Goal: Find specific page/section: Find specific page/section

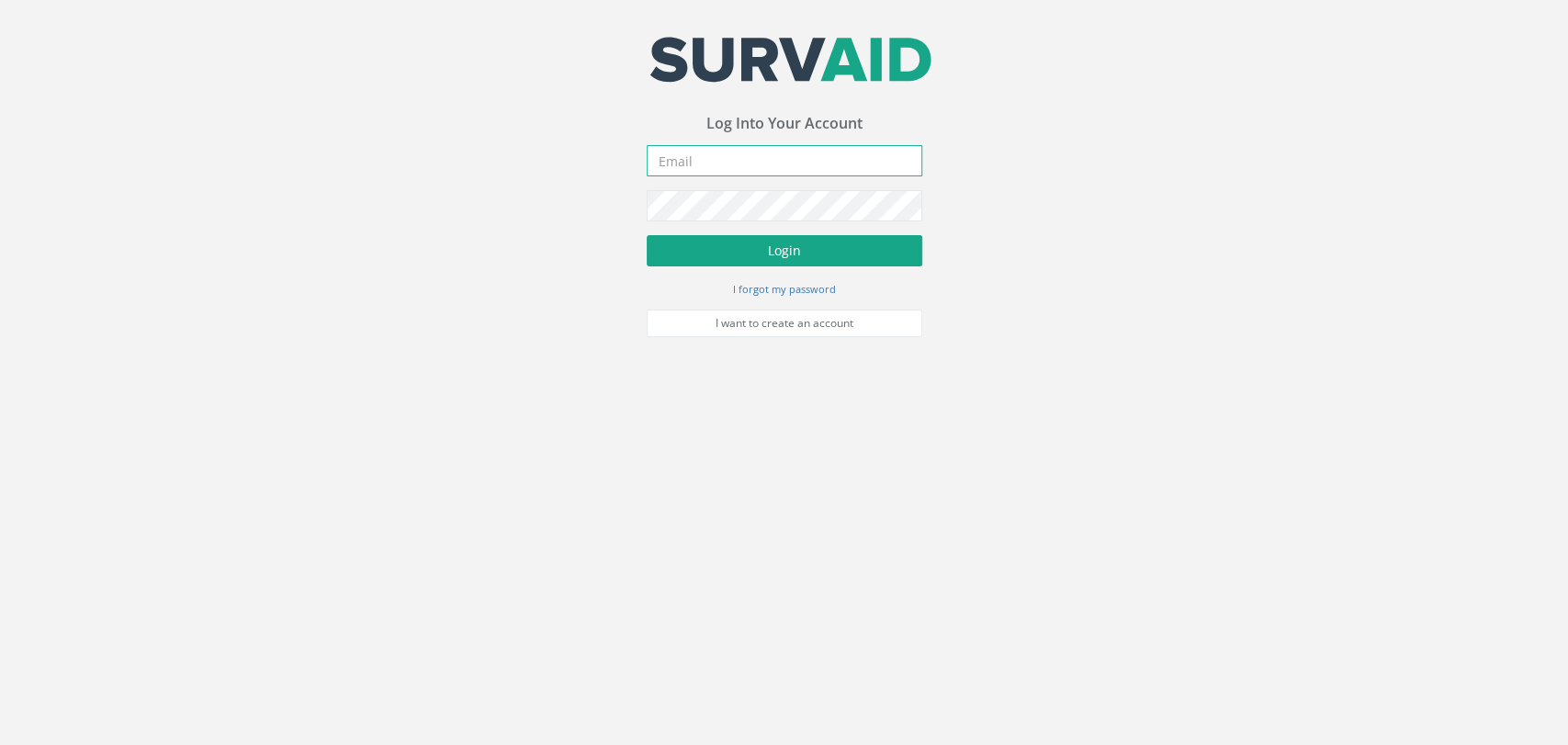
type input "[PERSON_NAME][EMAIL_ADDRESS][PERSON_NAME][DOMAIN_NAME]"
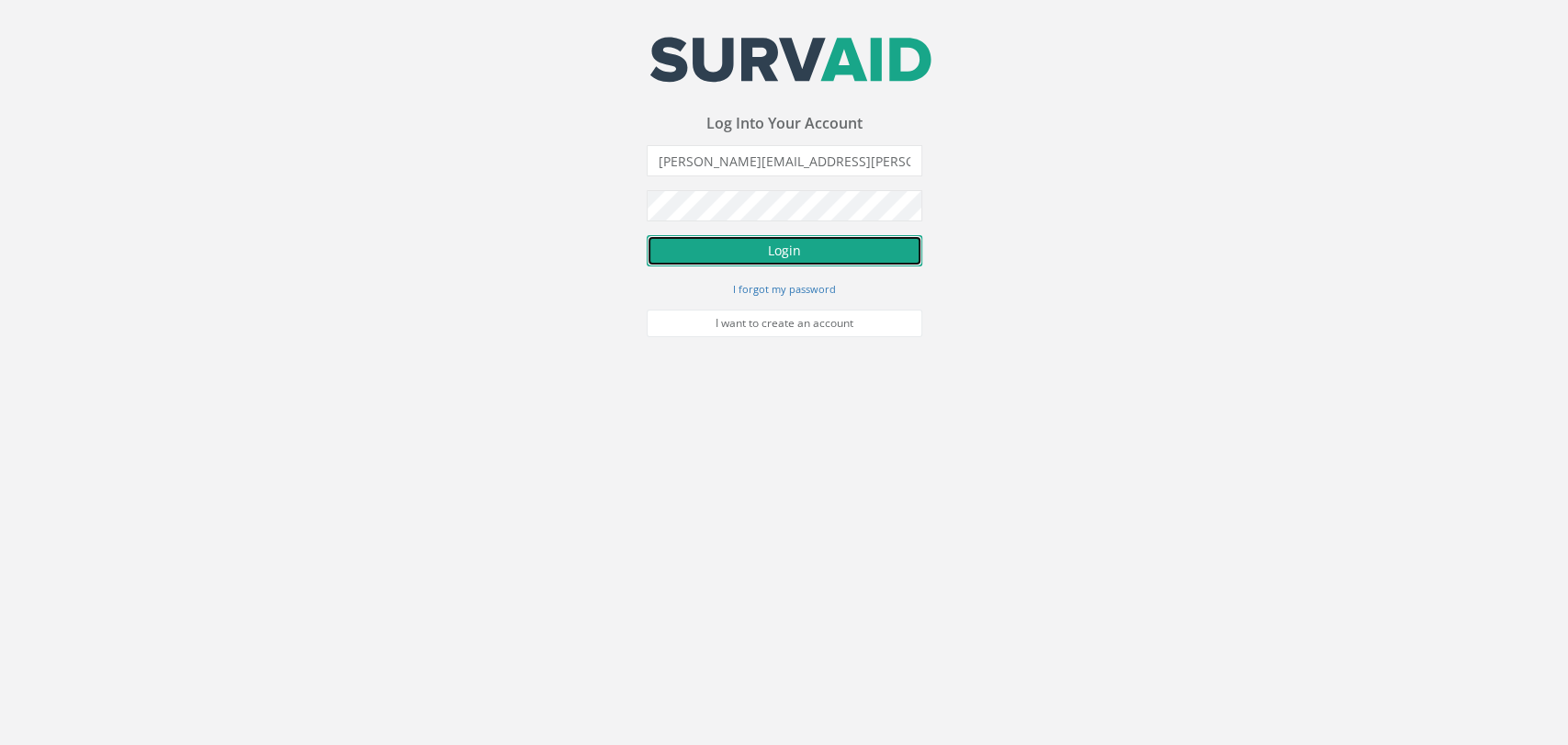
click at [699, 245] on button "Login" at bounding box center [784, 251] width 276 height 31
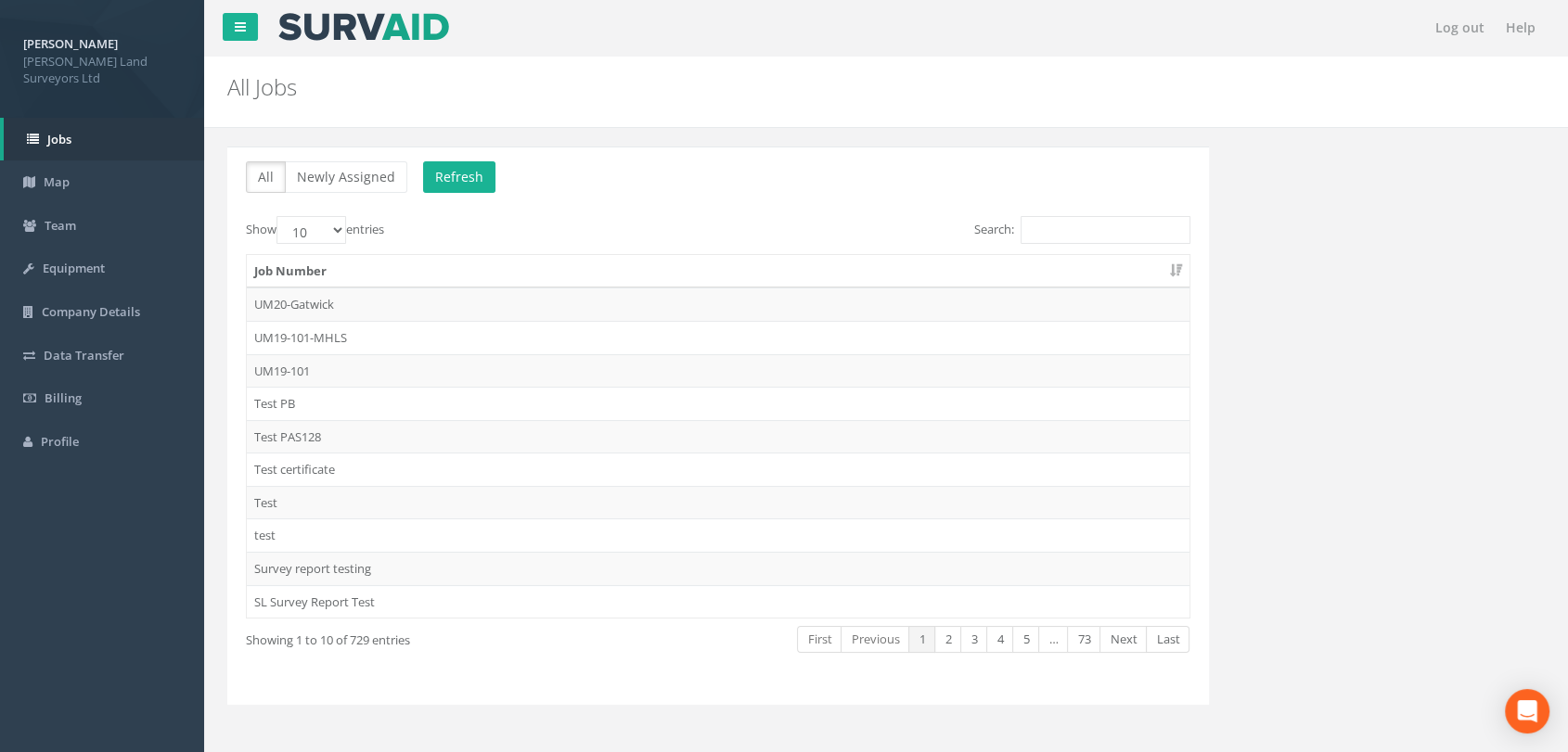
click at [1110, 251] on div "Job Number UM20-Gatwick UM19-101-MHLS UM19-101 Test PB Test PAS128 Test certifi…" at bounding box center [718, 436] width 972 height 376
click at [1112, 233] on input "Search:" at bounding box center [1105, 229] width 170 height 27
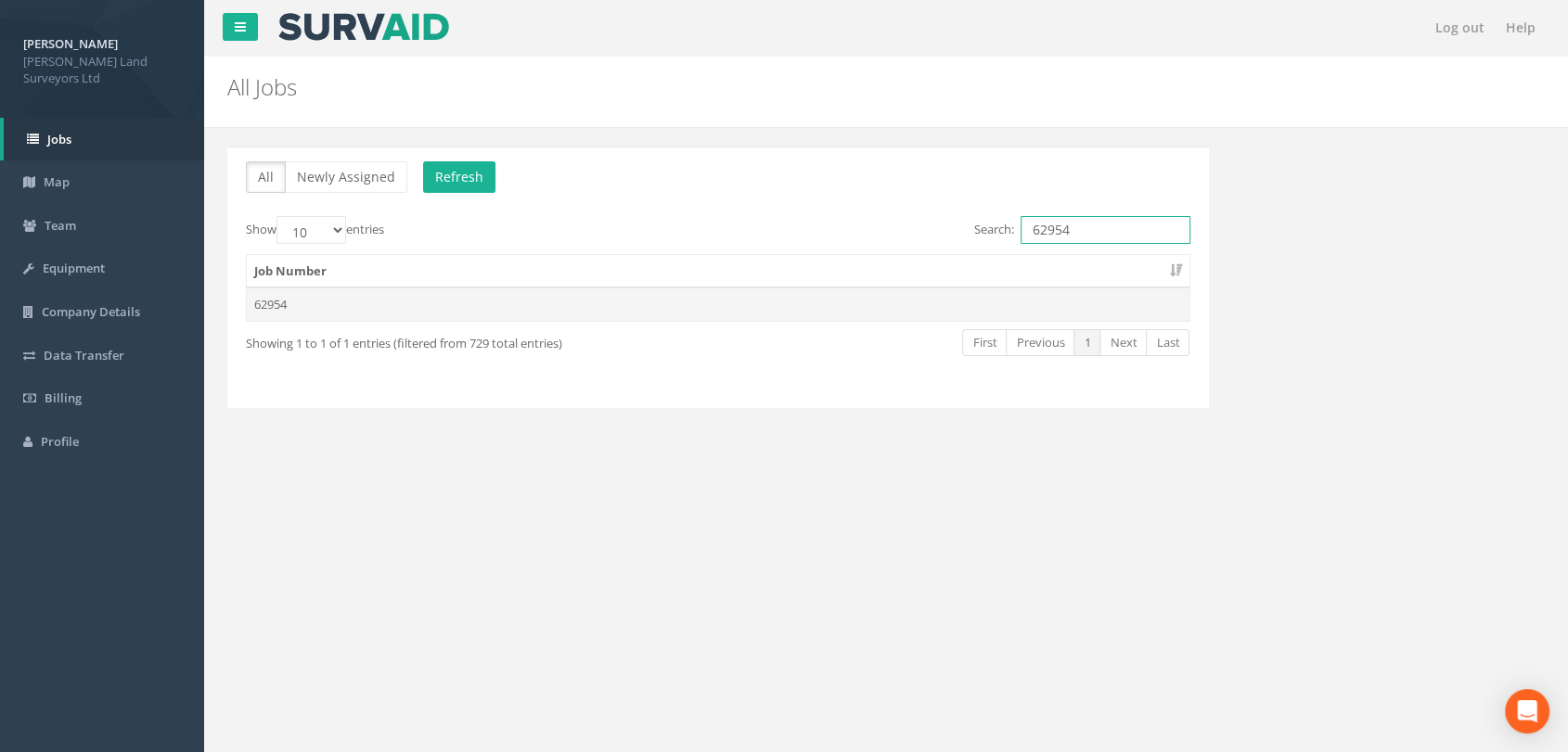
type input "62954"
click at [357, 294] on td "62954" at bounding box center [717, 304] width 943 height 33
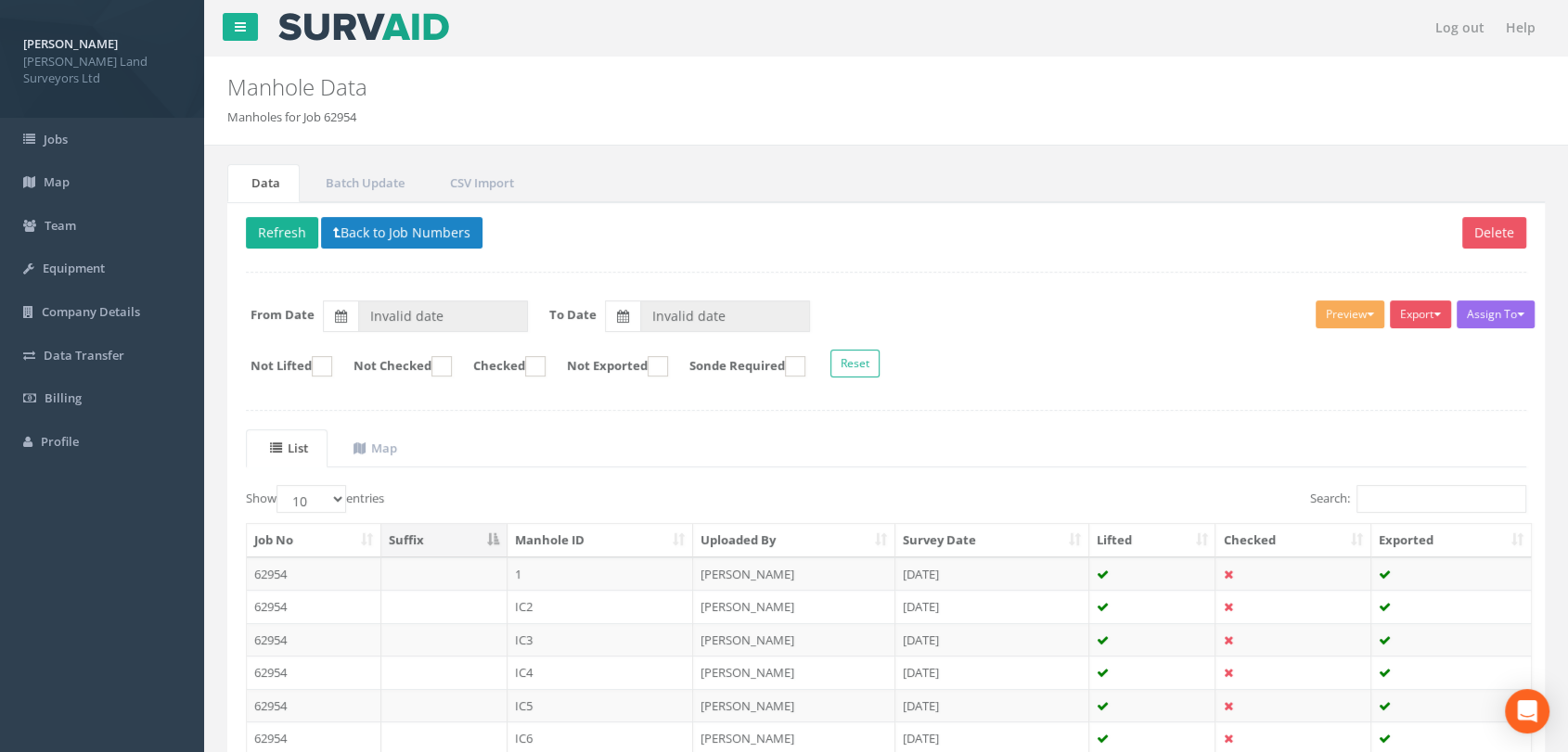
type input "[DATE]"
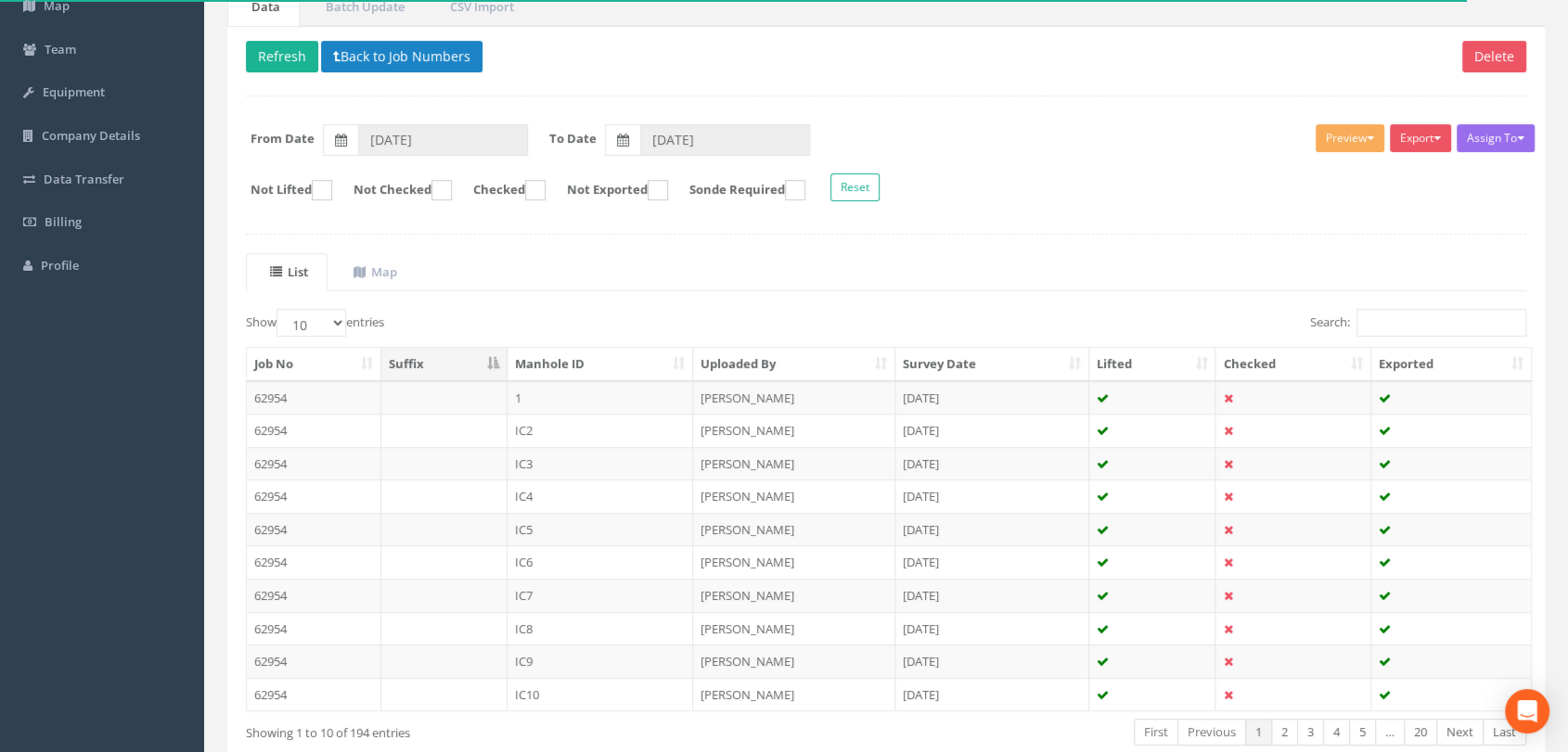
scroll to position [279, 0]
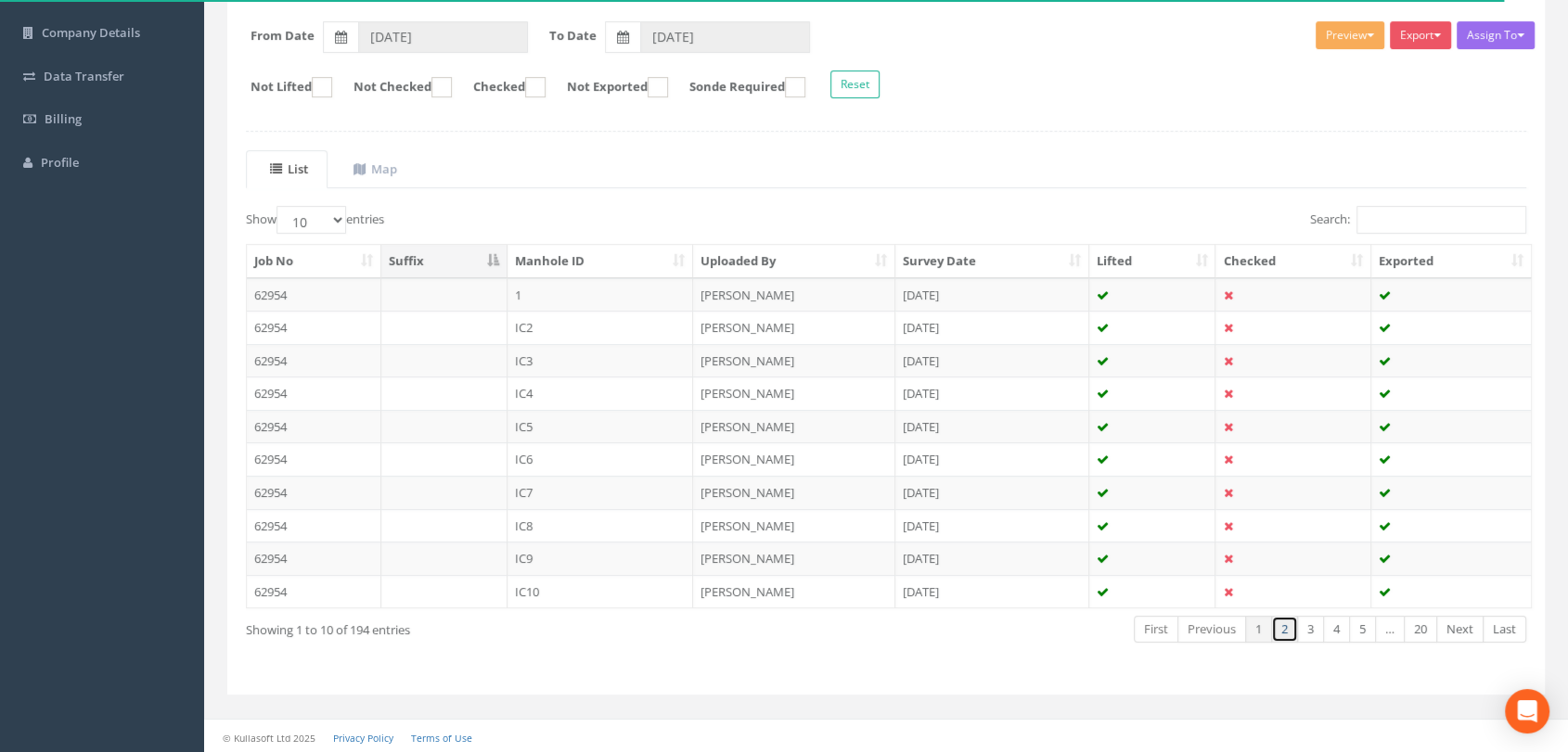
click at [1276, 633] on link "2" at bounding box center [1285, 629] width 27 height 27
click at [1310, 633] on link "3" at bounding box center [1310, 629] width 27 height 27
click at [1334, 627] on link "4" at bounding box center [1336, 629] width 27 height 27
click at [1360, 632] on link "5" at bounding box center [1362, 629] width 27 height 27
click at [1473, 621] on link "Next" at bounding box center [1460, 629] width 47 height 27
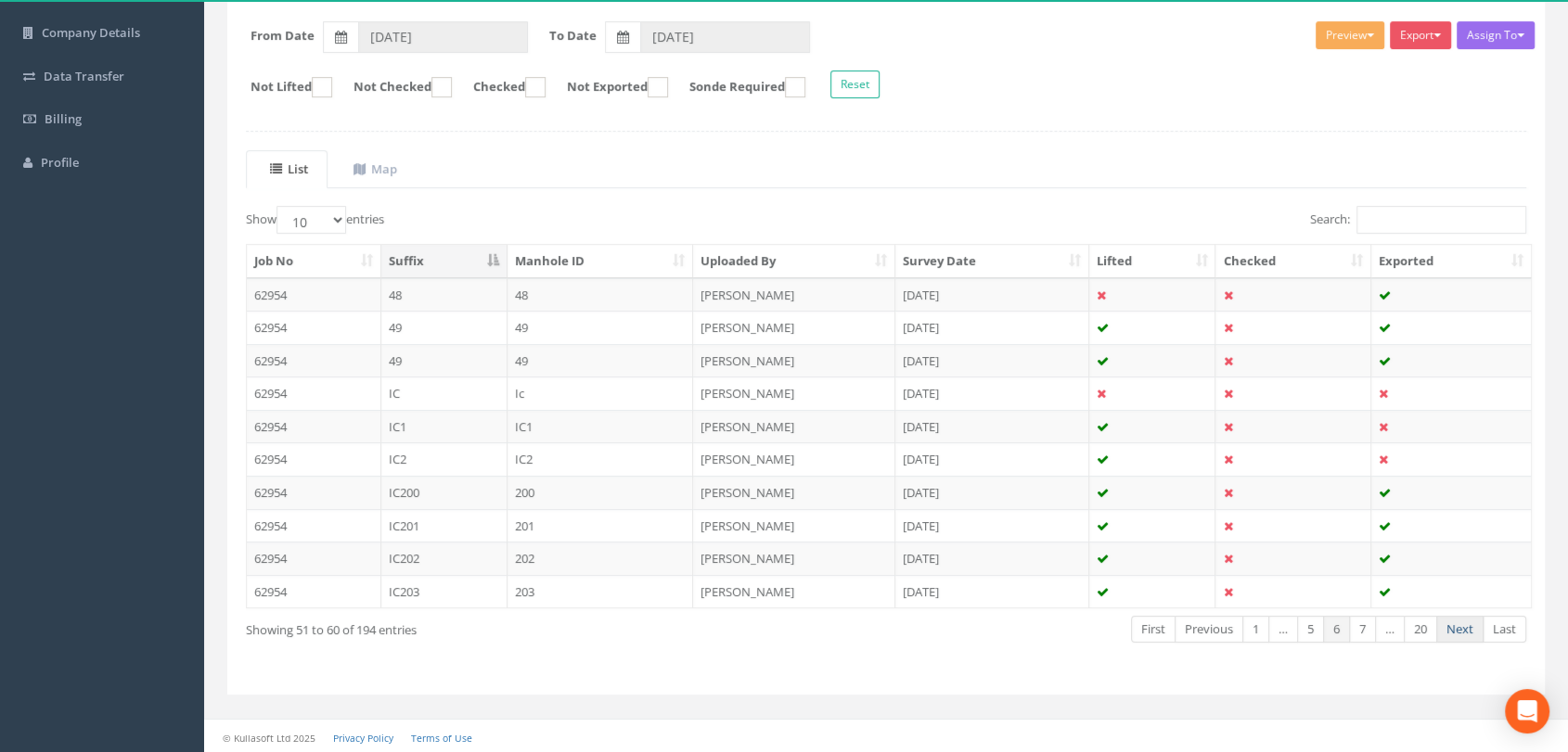
click at [1472, 625] on link "Next" at bounding box center [1460, 629] width 47 height 27
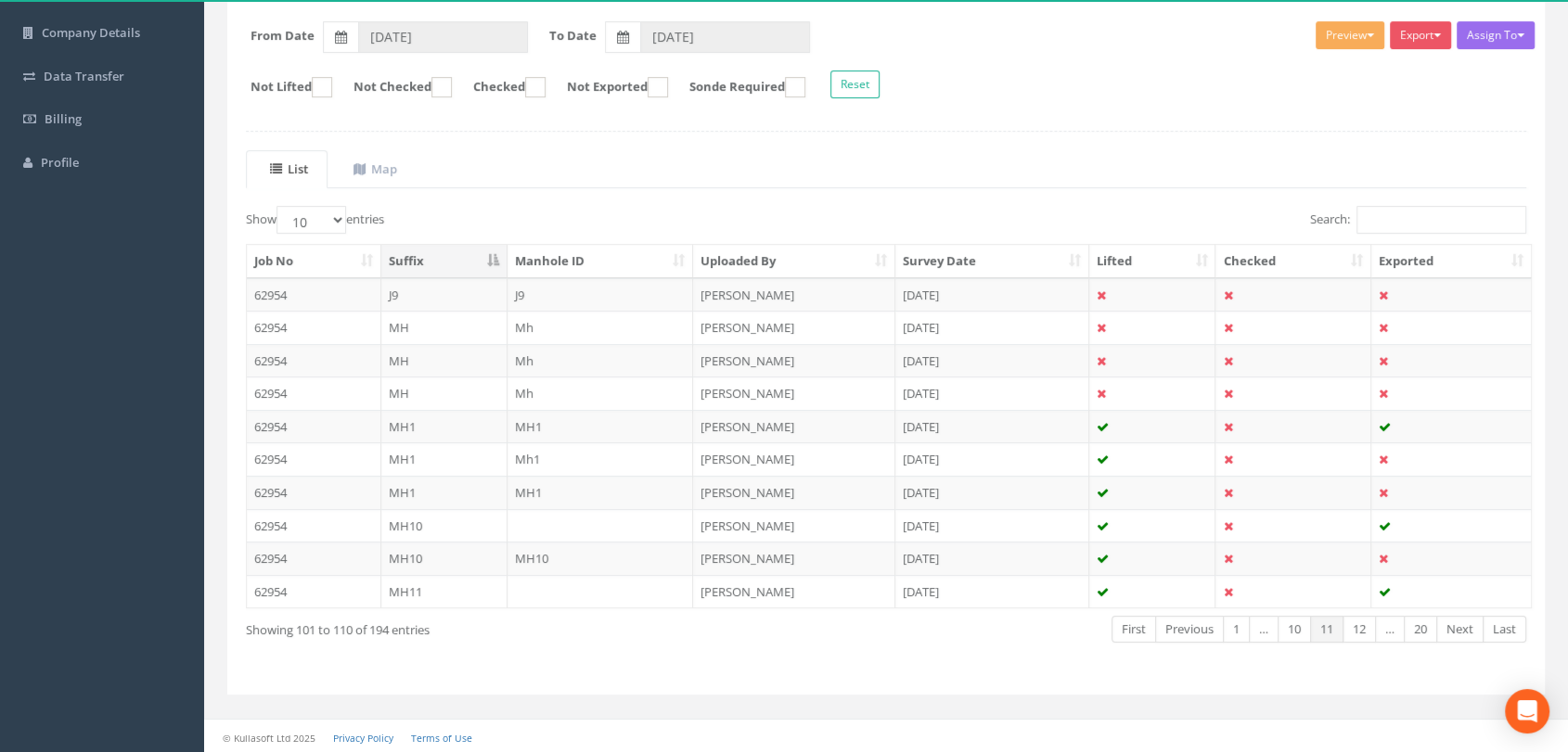
click at [1472, 625] on link "Next" at bounding box center [1460, 629] width 47 height 27
click at [1472, 629] on link "Next" at bounding box center [1460, 629] width 47 height 27
click at [1472, 630] on link "Next" at bounding box center [1460, 629] width 47 height 27
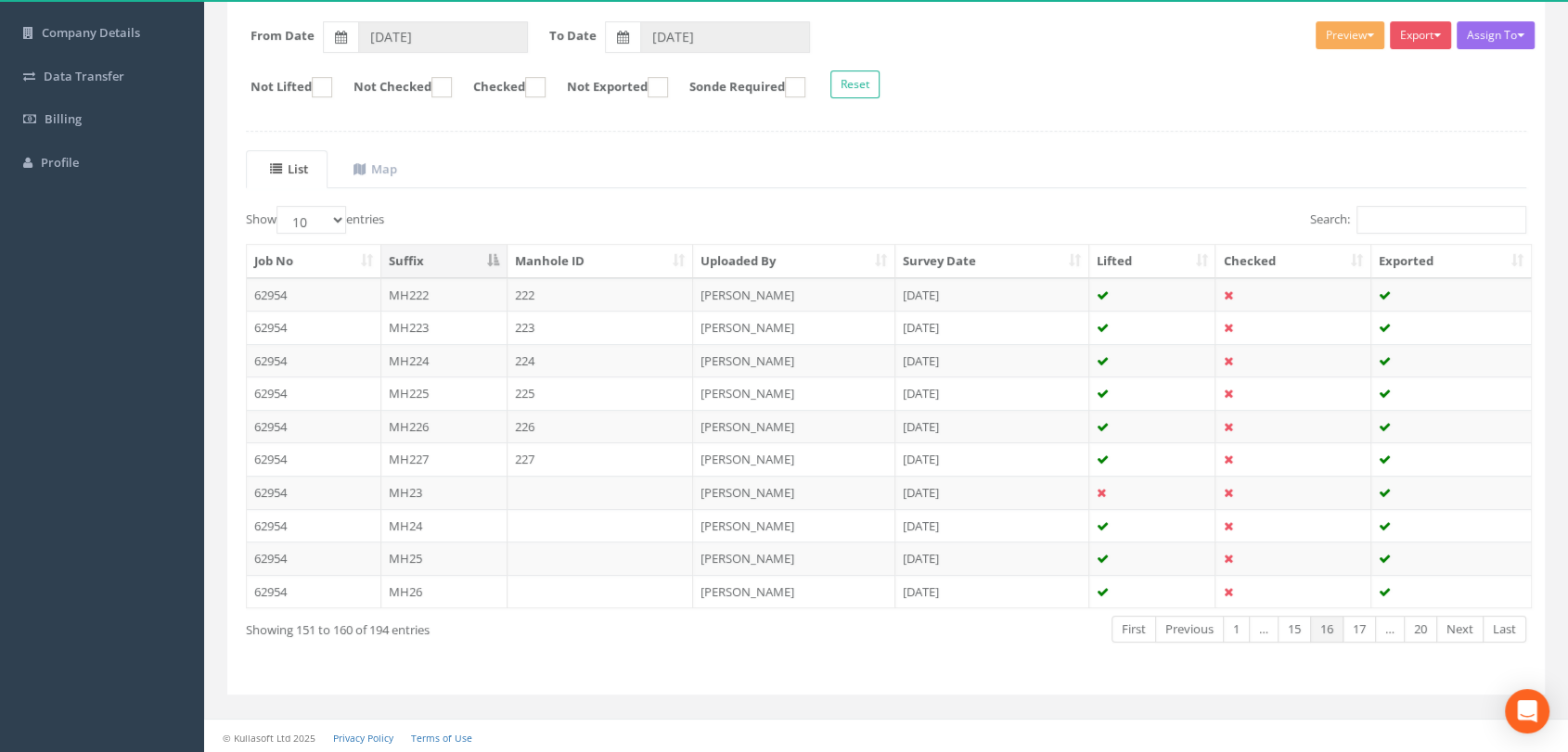
click at [1472, 630] on link "Next" at bounding box center [1460, 629] width 47 height 27
click at [1473, 631] on link "Next" at bounding box center [1460, 629] width 47 height 27
click at [1474, 633] on link "Next" at bounding box center [1460, 629] width 47 height 27
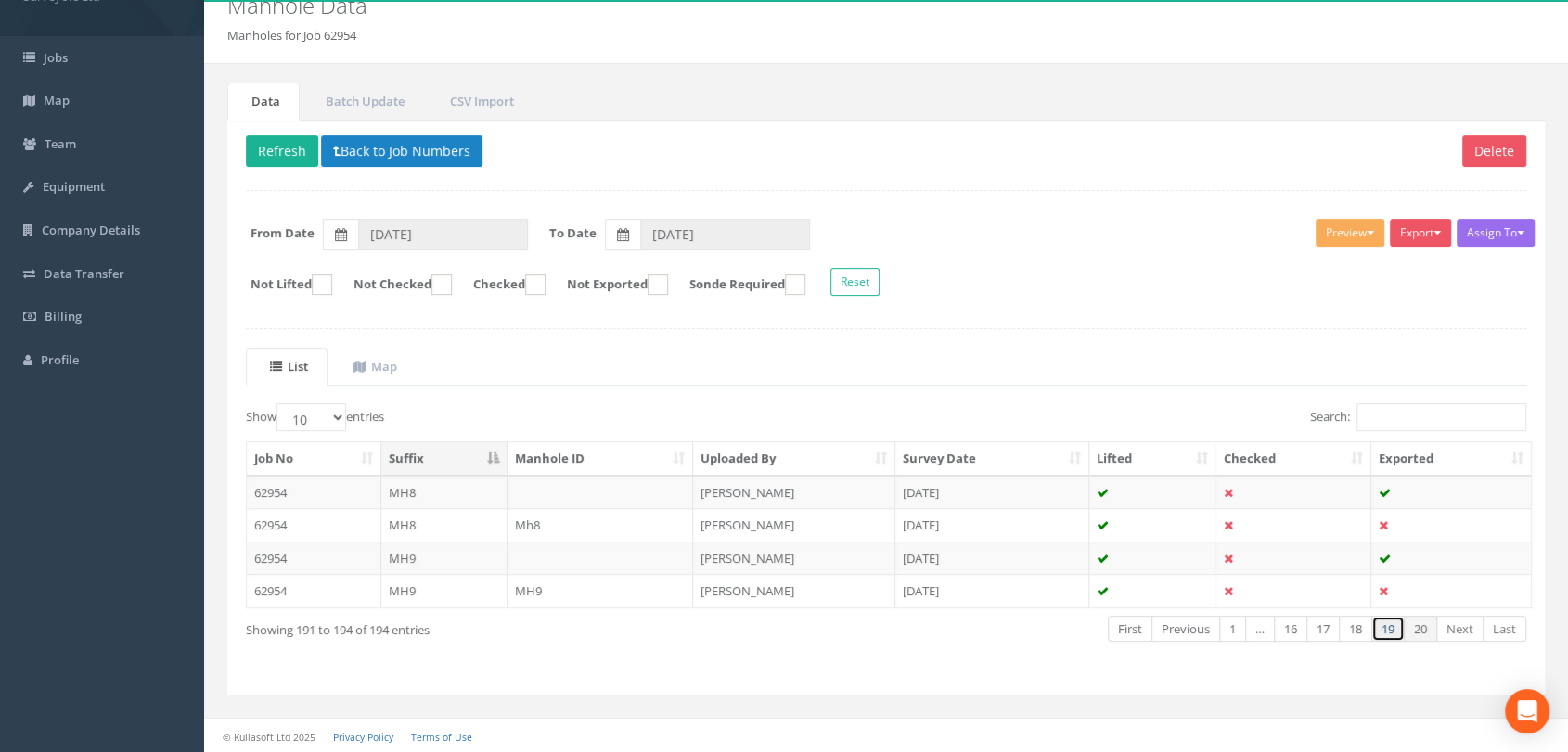
click at [1380, 631] on link "19" at bounding box center [1387, 629] width 33 height 27
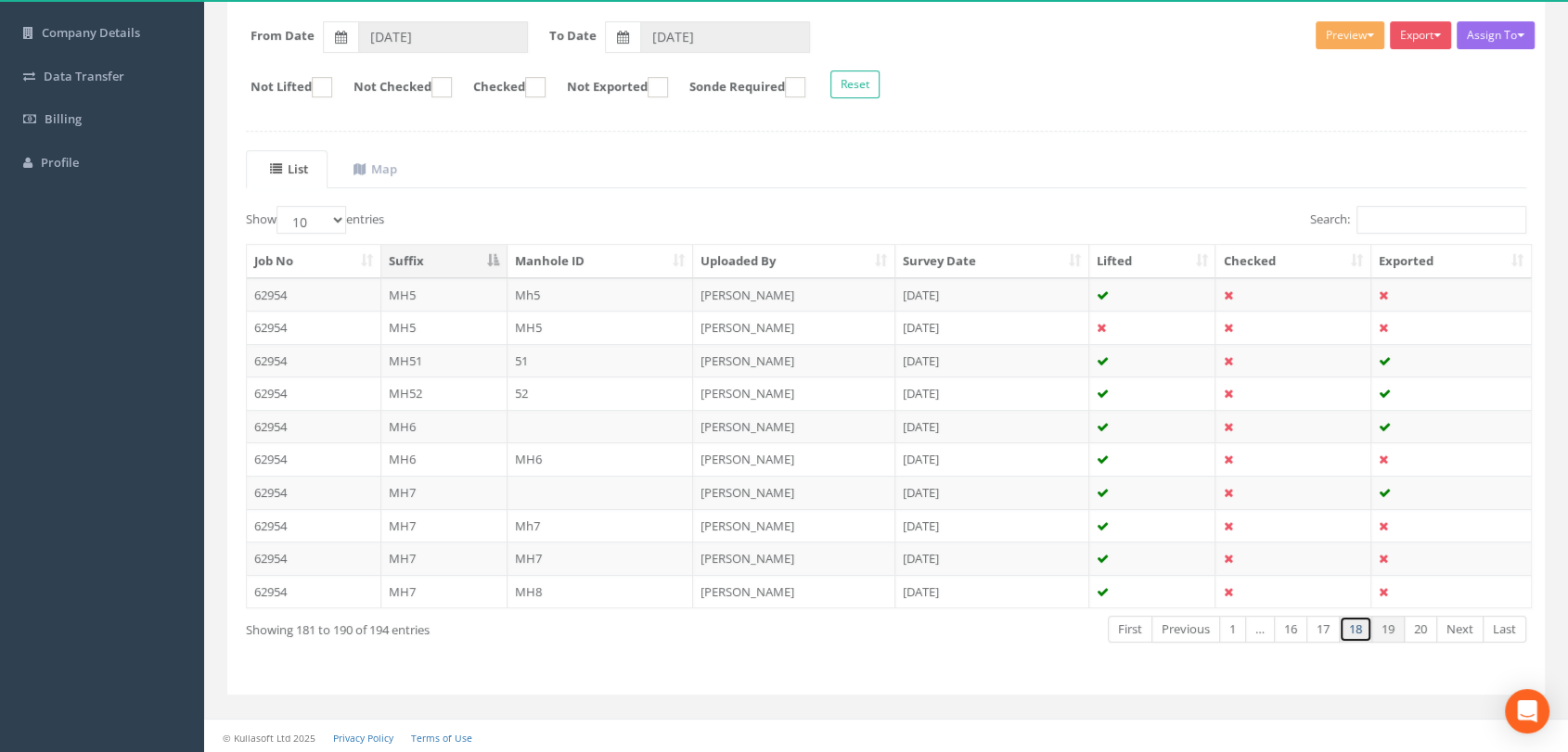
click at [1363, 634] on link "18" at bounding box center [1355, 629] width 33 height 27
click at [1317, 633] on link "17" at bounding box center [1323, 629] width 33 height 27
click at [1291, 624] on link "16" at bounding box center [1289, 629] width 33 height 27
click at [1038, 265] on th "Survey Date" at bounding box center [992, 261] width 194 height 33
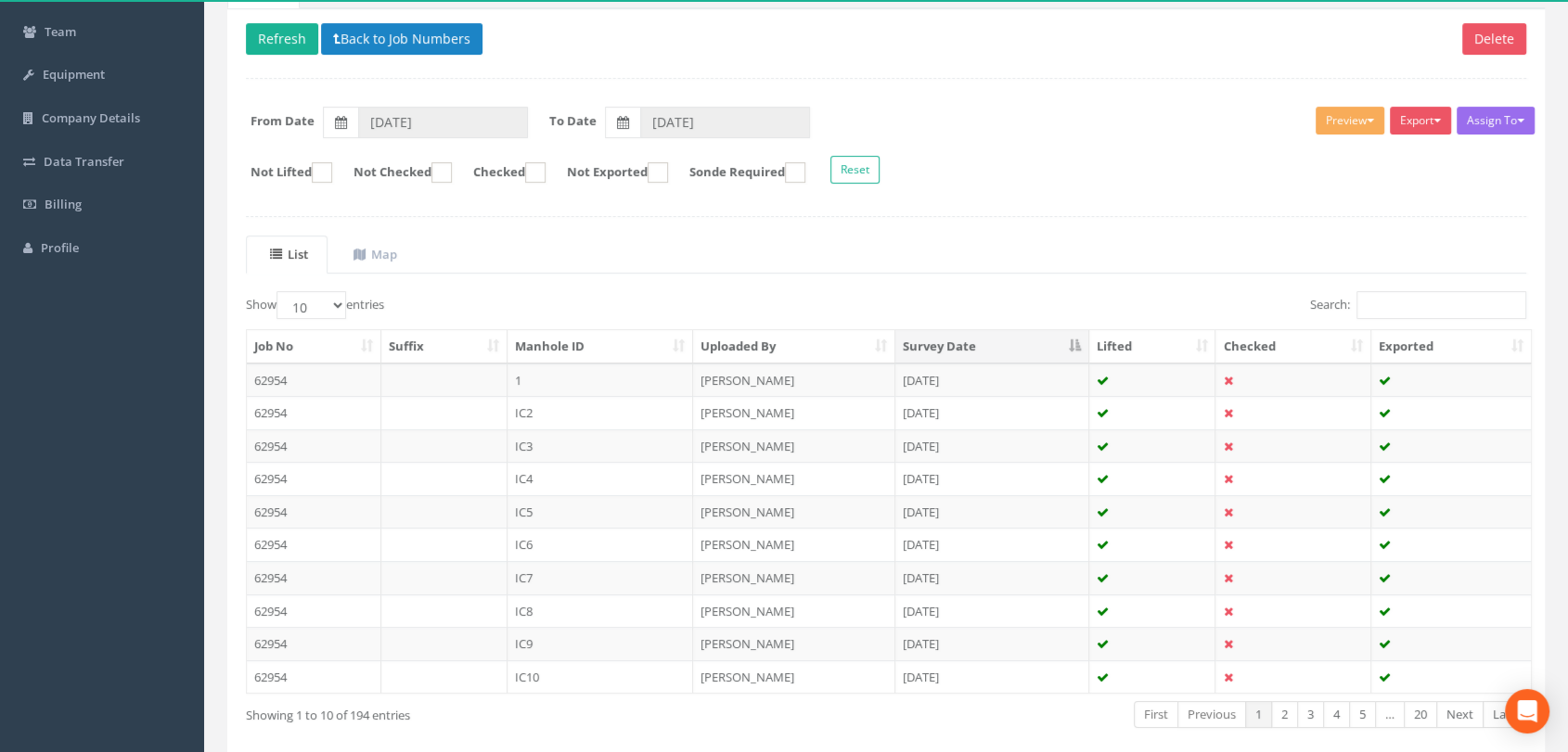
scroll to position [206, 0]
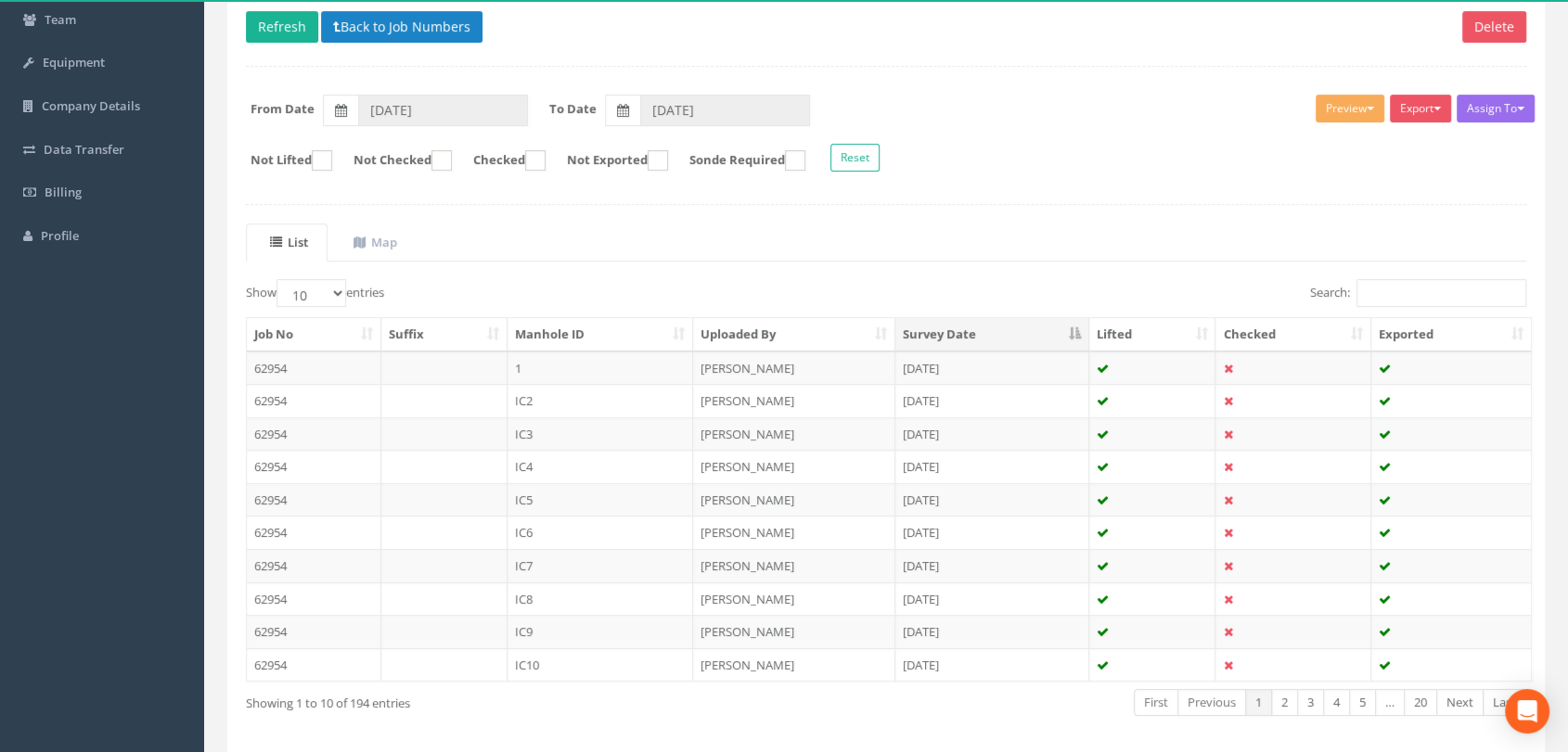
click at [1045, 343] on th "Survey Date" at bounding box center [992, 334] width 194 height 33
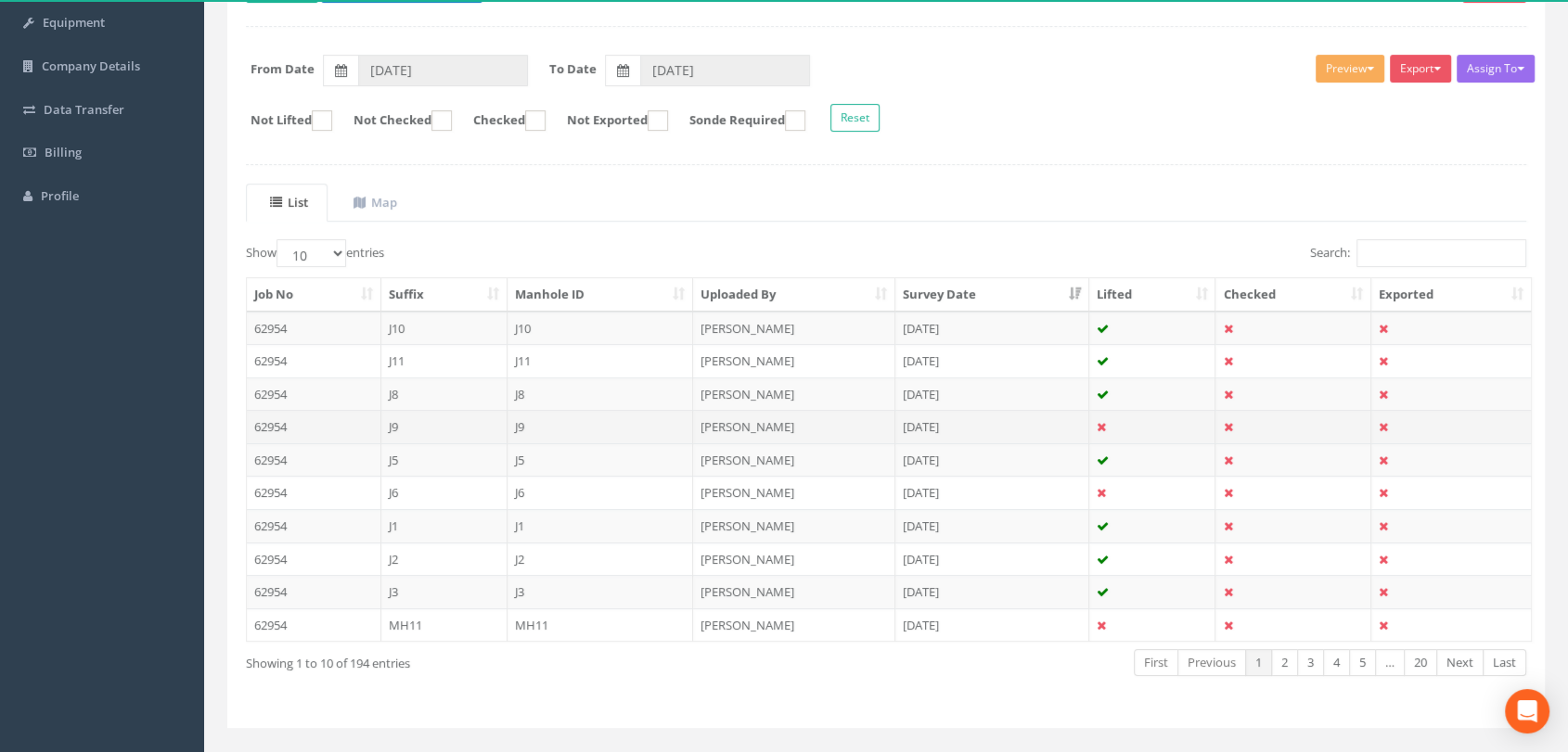
scroll to position [279, 0]
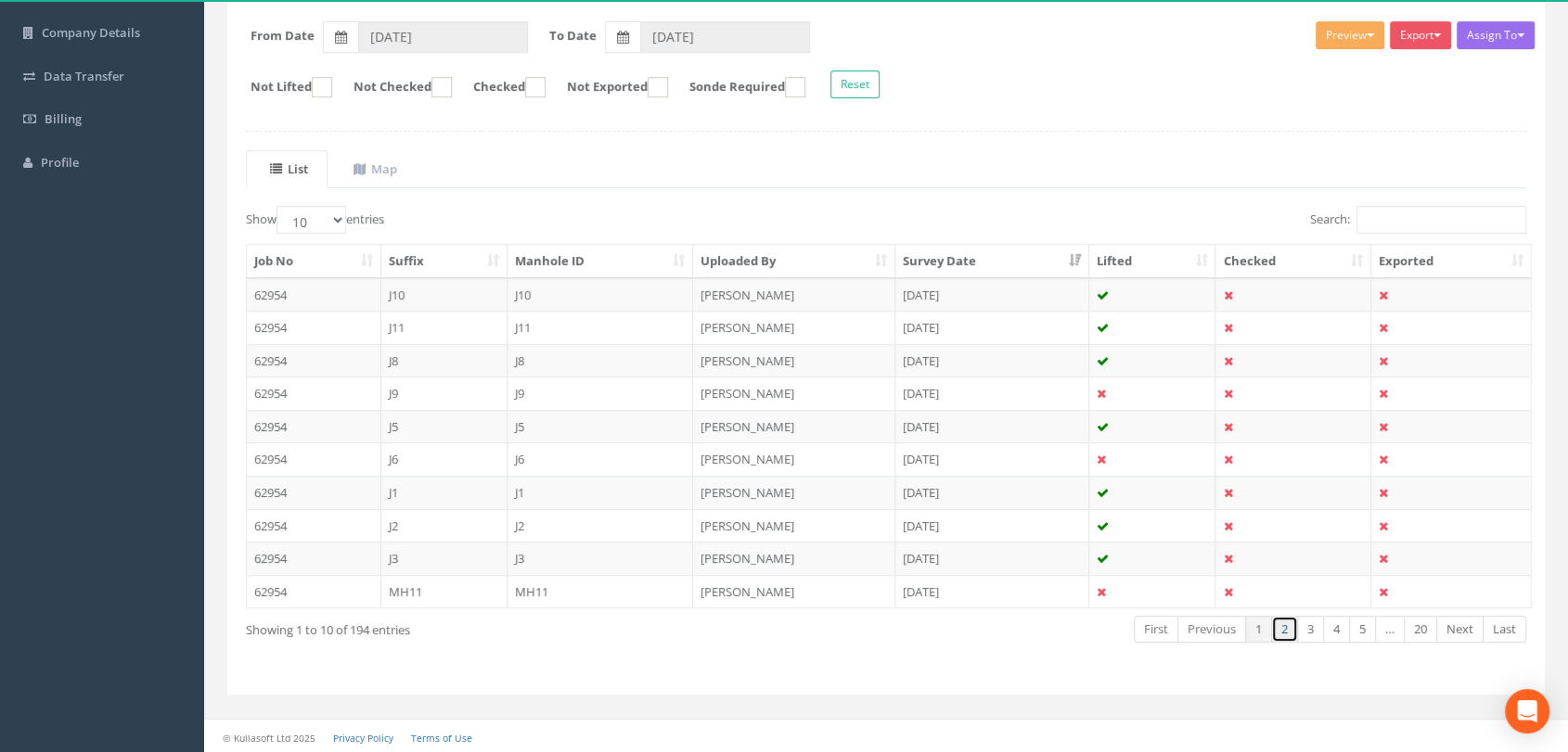
click at [1289, 626] on link "2" at bounding box center [1285, 629] width 27 height 27
click at [1315, 620] on link "3" at bounding box center [1310, 629] width 27 height 27
